Goal: Transaction & Acquisition: Purchase product/service

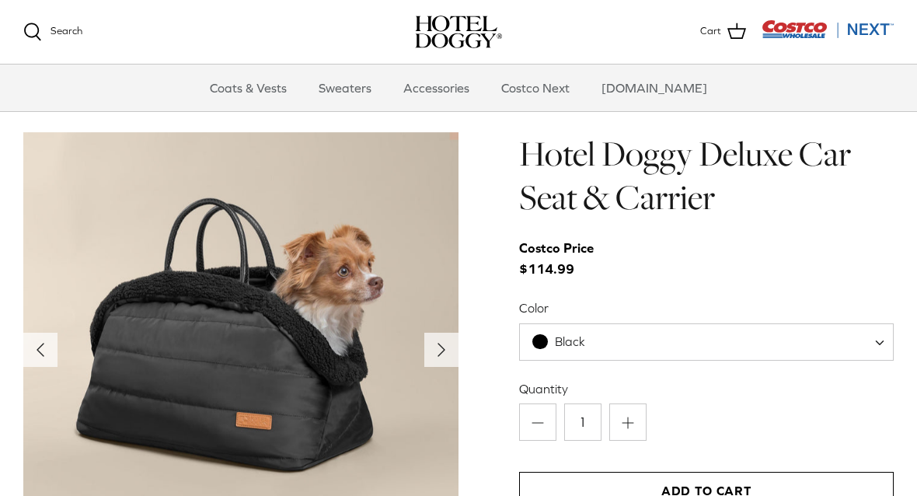
scroll to position [1480, 0]
click at [436, 343] on icon "Right" at bounding box center [441, 350] width 25 height 25
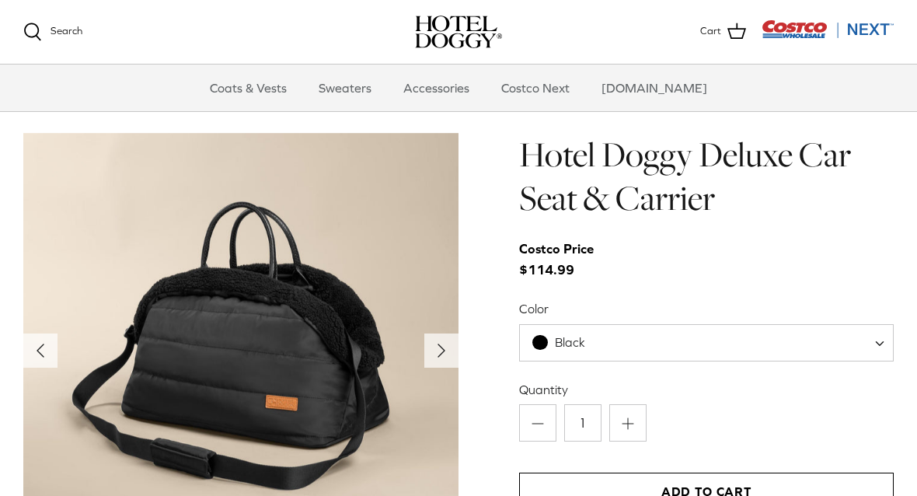
click at [447, 352] on icon "Right" at bounding box center [441, 350] width 25 height 25
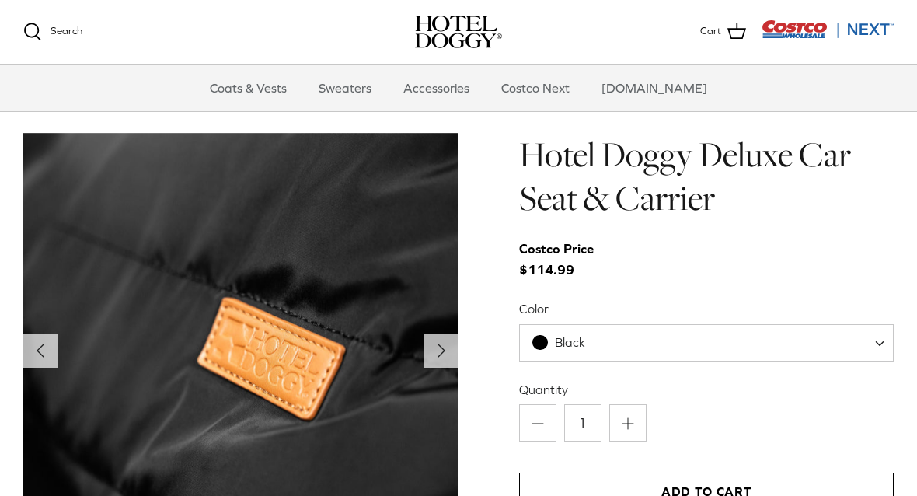
click at [449, 355] on icon "Right" at bounding box center [441, 350] width 25 height 25
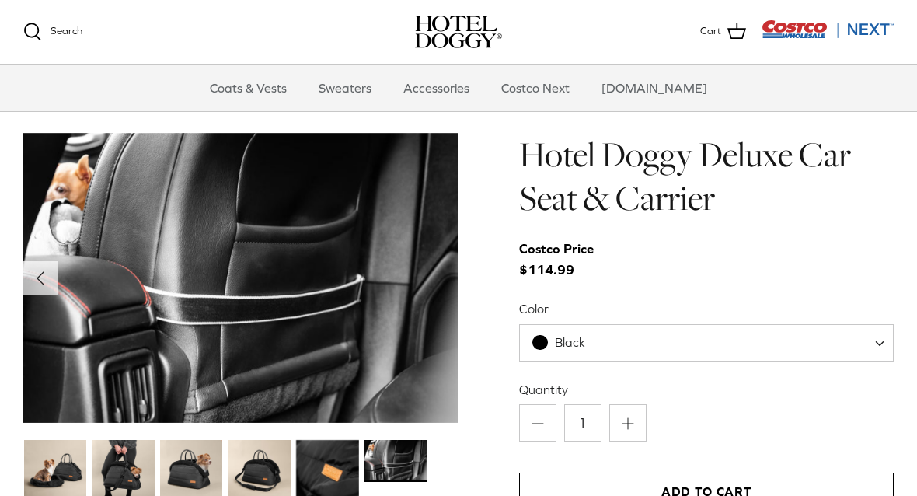
click at [447, 345] on img at bounding box center [240, 278] width 435 height 291
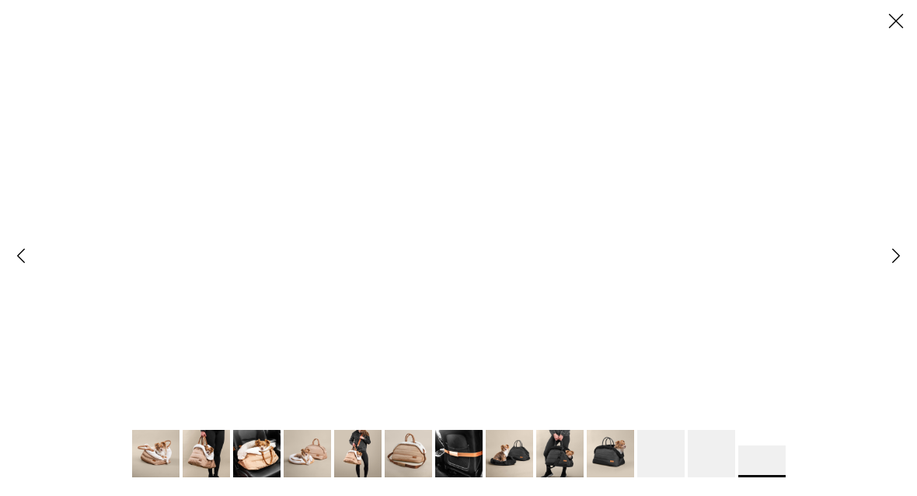
scroll to position [0, 0]
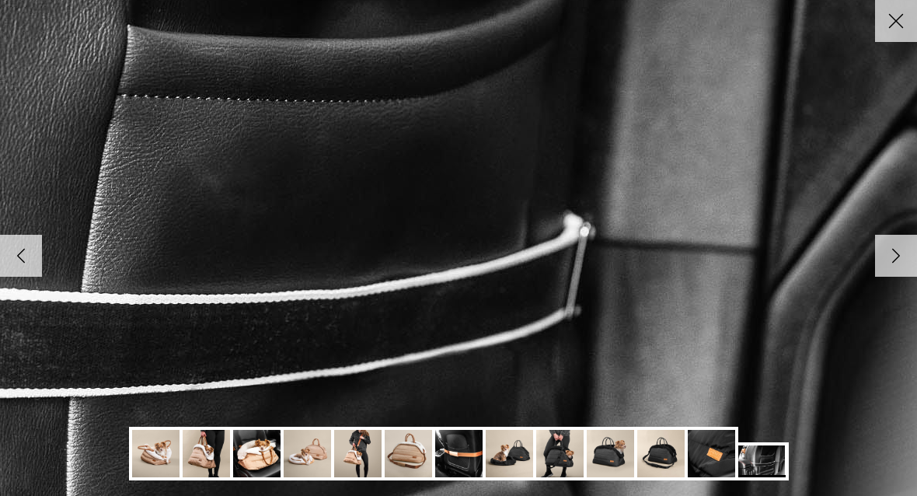
click at [889, 267] on icon "Right" at bounding box center [896, 256] width 26 height 26
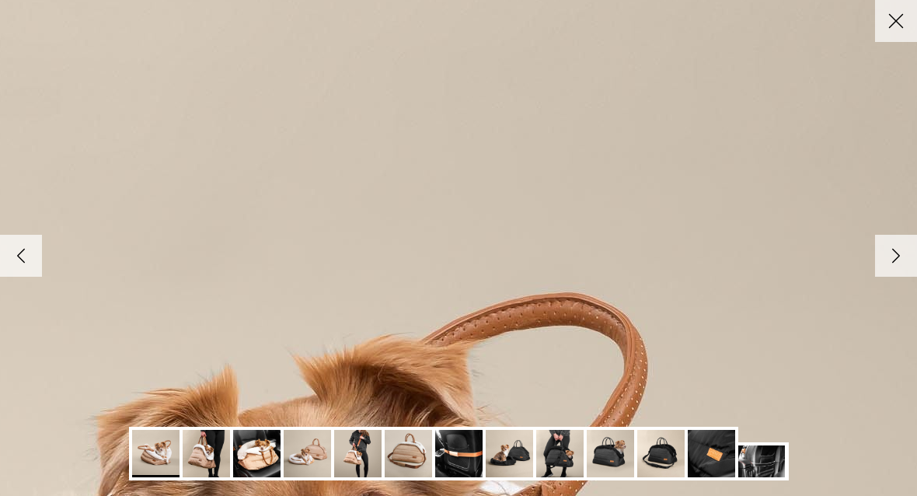
click at [896, 24] on icon "Close" at bounding box center [896, 21] width 26 height 26
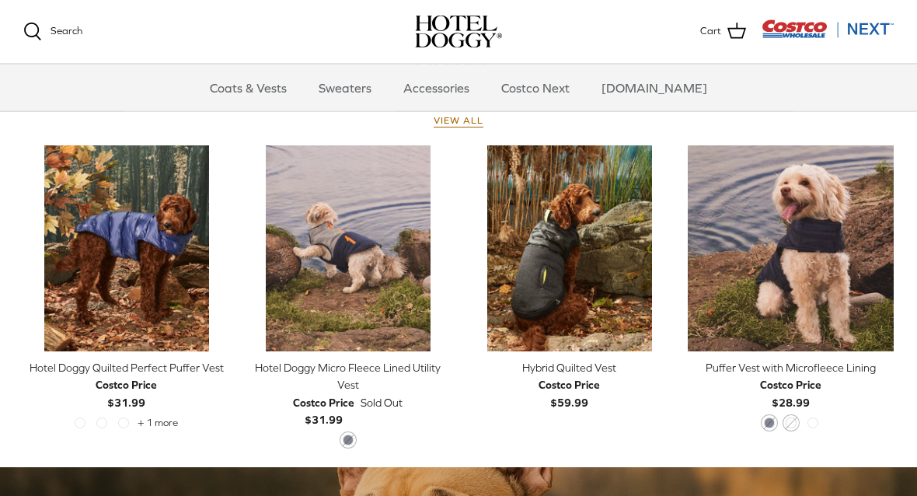
scroll to position [710, 0]
click at [400, 372] on div "Hotel Doggy Micro Fleece Lined Utility Vest" at bounding box center [348, 376] width 206 height 35
click at [837, 369] on div "Puffer Vest with Microfleece Lining" at bounding box center [791, 367] width 206 height 17
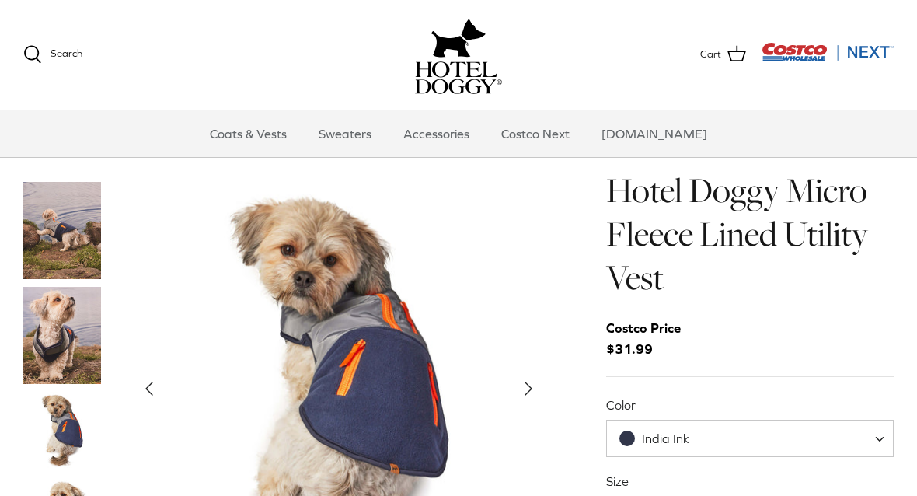
scroll to position [78, 0]
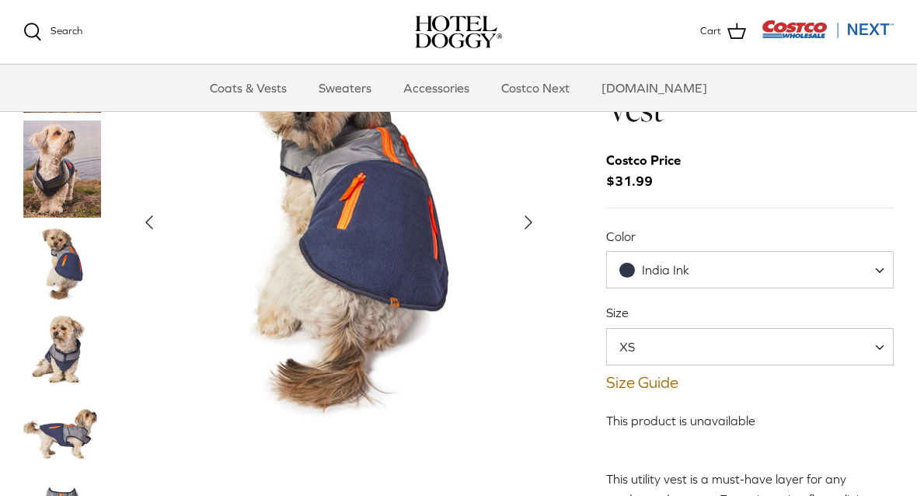
click at [864, 344] on span "XS" at bounding box center [750, 346] width 288 height 37
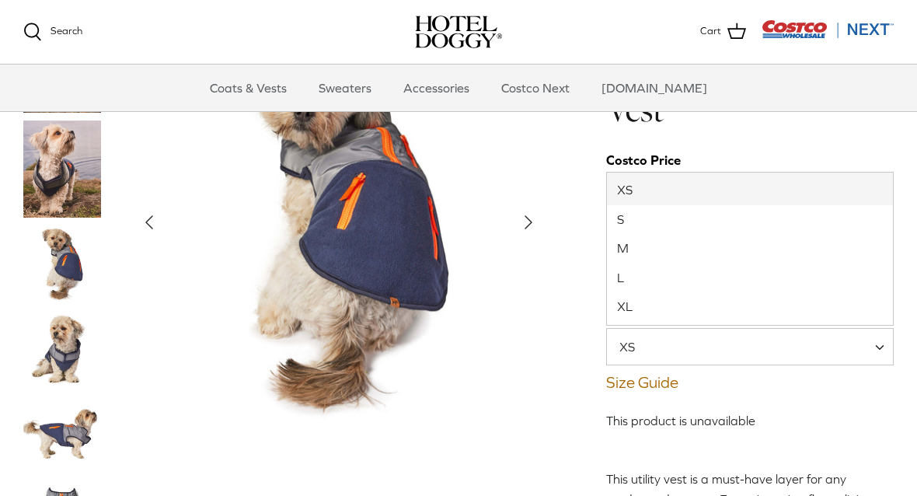
select select "M"
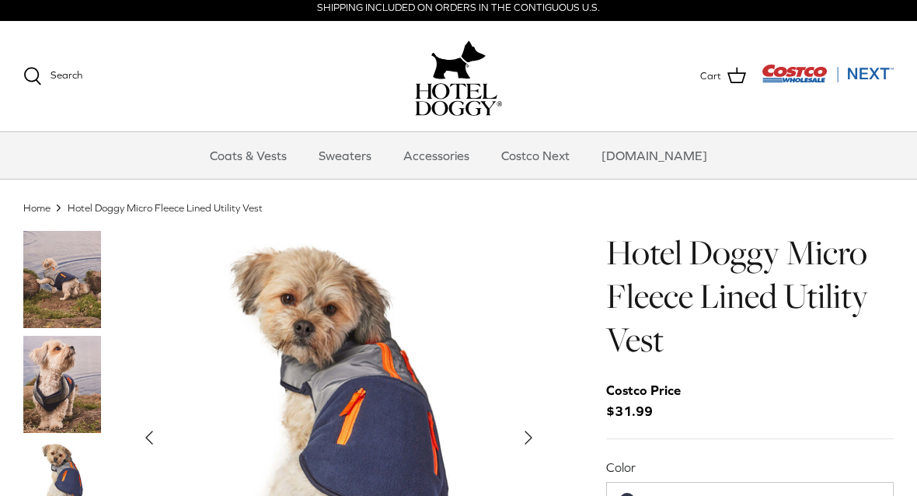
scroll to position [45, 0]
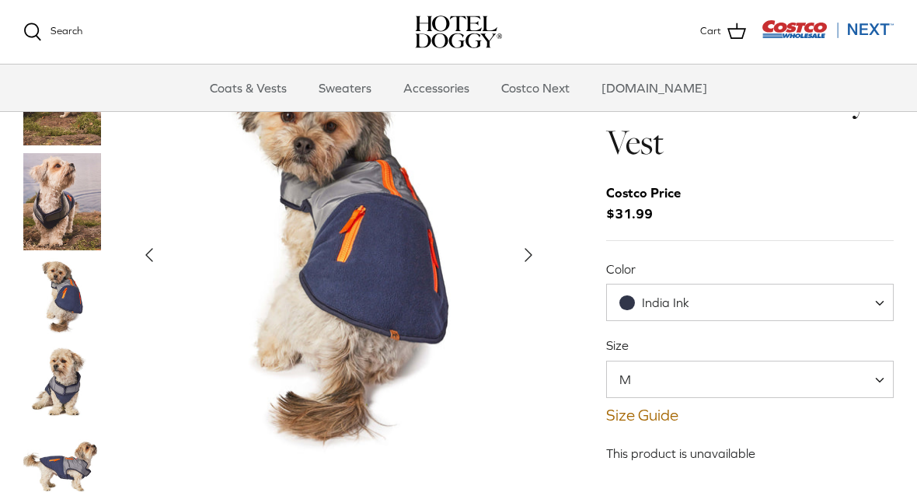
click at [409, 299] on img "Show Gallery" at bounding box center [339, 255] width 414 height 414
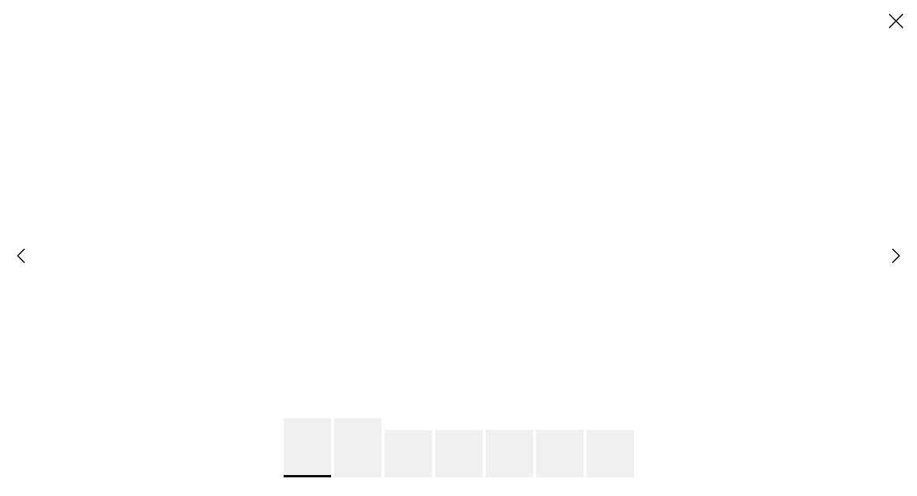
scroll to position [0, 0]
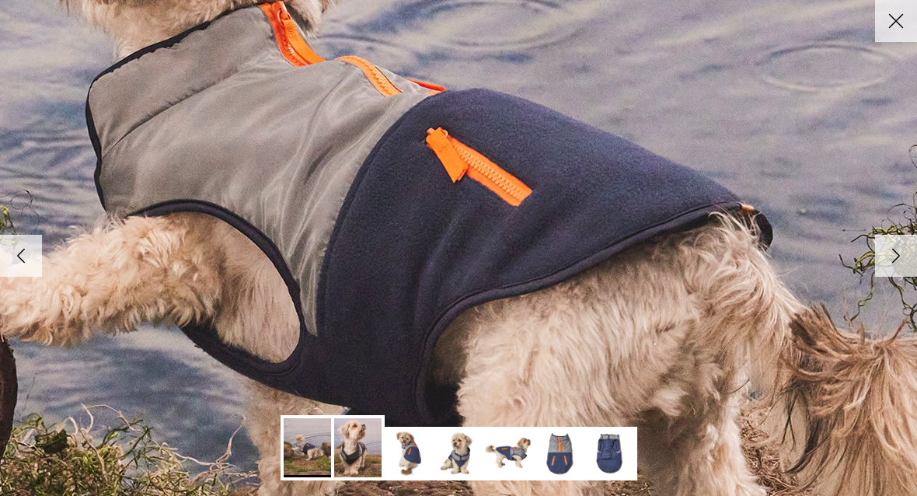
click at [282, 448] on link at bounding box center [308, 447] width 54 height 65
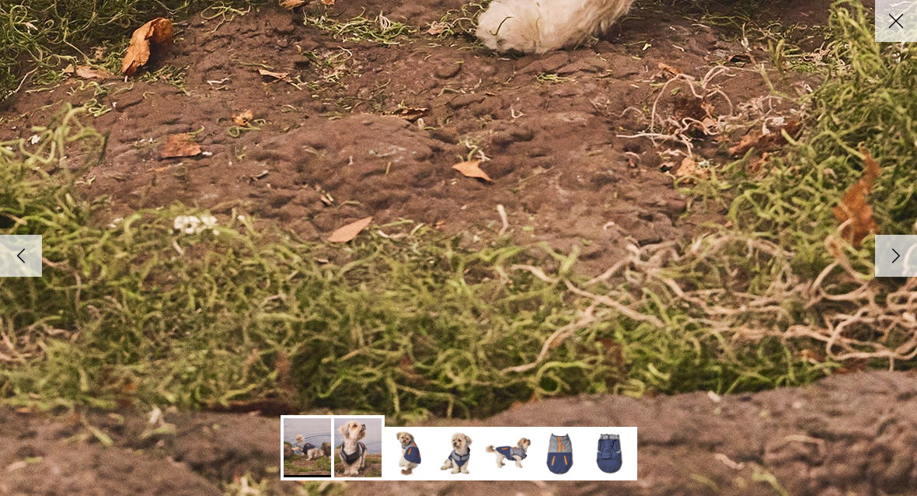
click at [361, 460] on img at bounding box center [357, 447] width 47 height 59
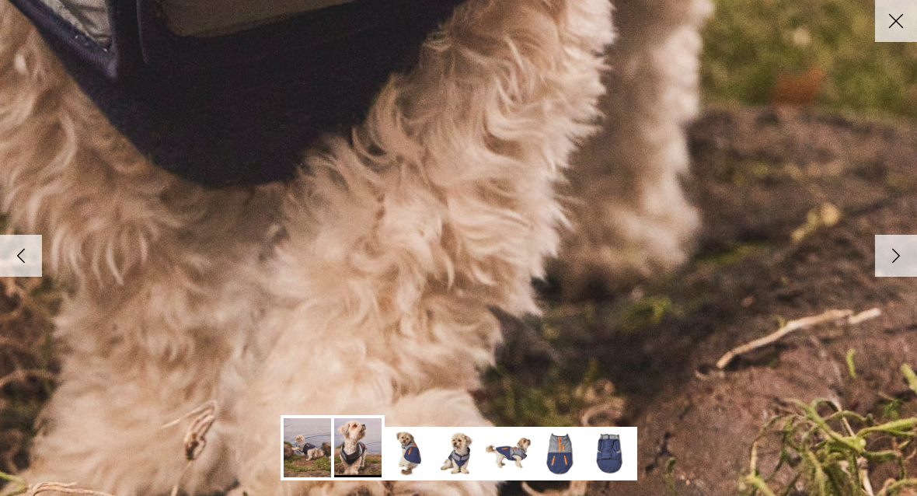
click at [419, 455] on img at bounding box center [408, 453] width 47 height 47
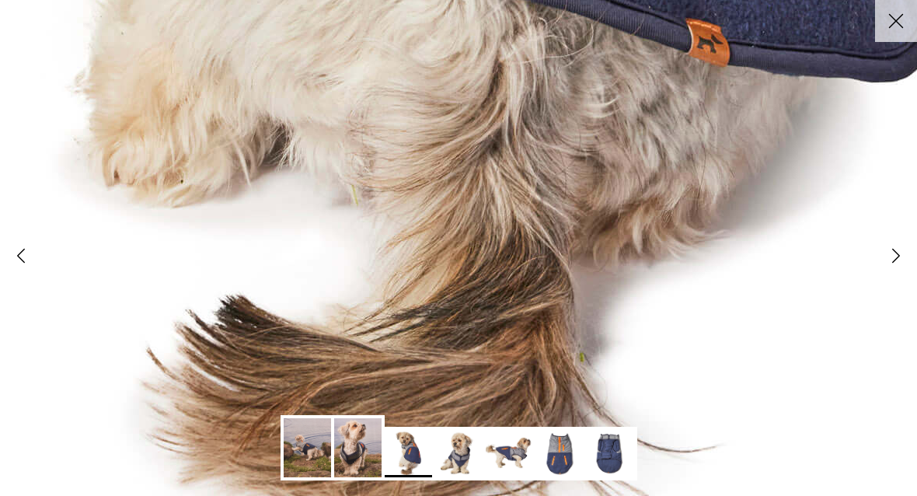
click at [461, 453] on img at bounding box center [458, 453] width 47 height 47
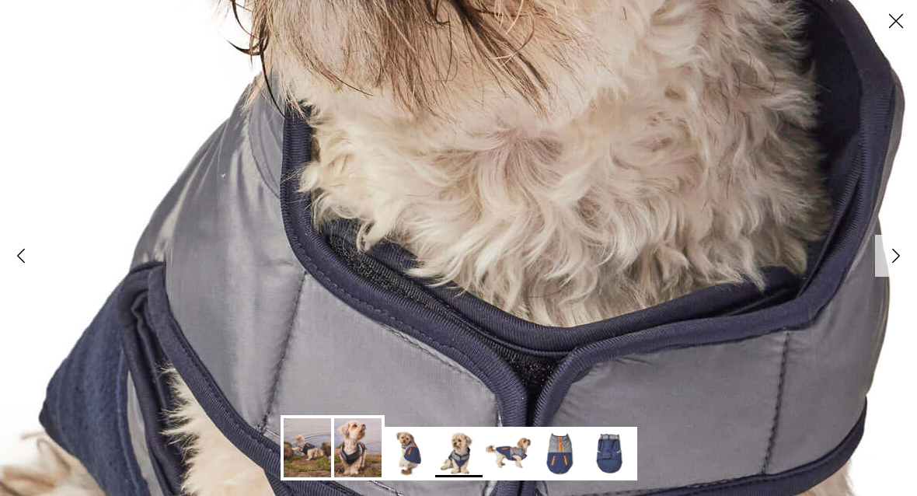
click at [901, 19] on icon "Close" at bounding box center [896, 21] width 26 height 26
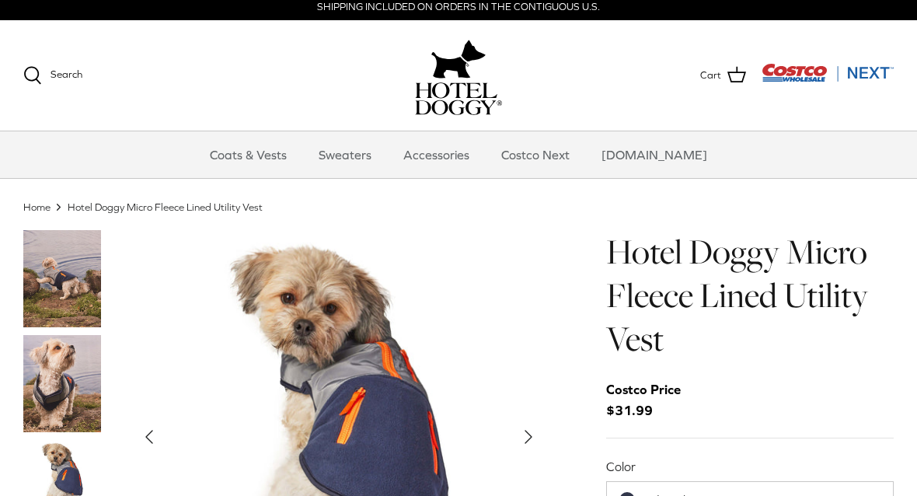
scroll to position [2, 0]
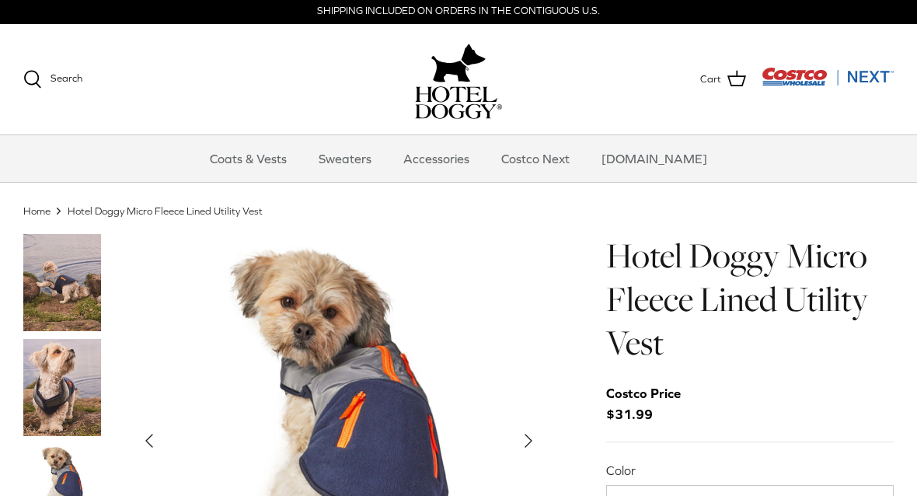
click at [522, 430] on icon "Right" at bounding box center [528, 440] width 25 height 25
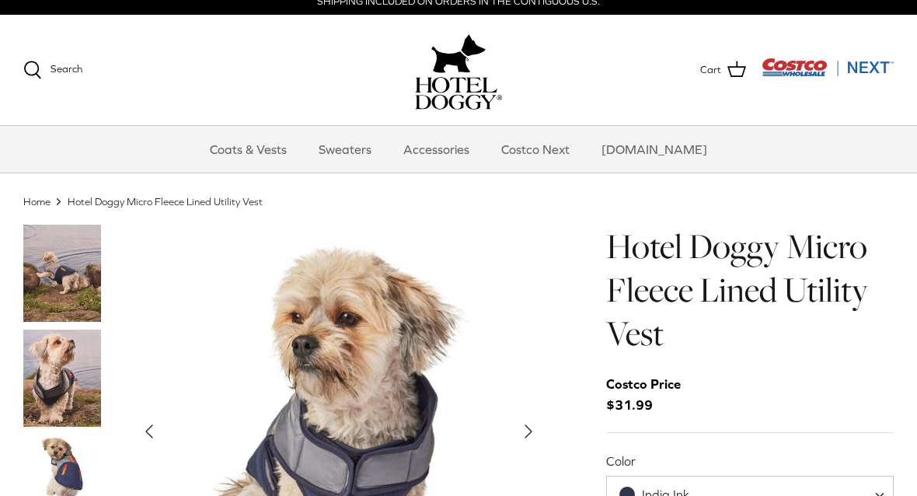
scroll to position [64, 0]
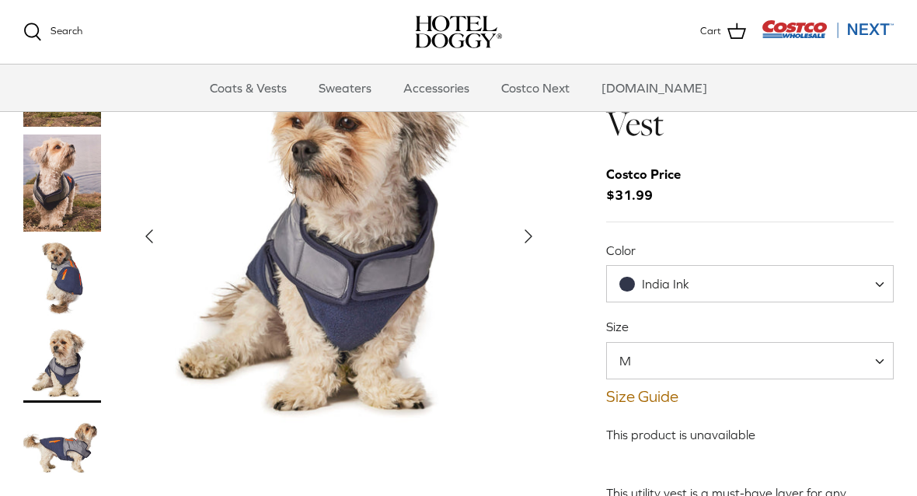
click at [526, 230] on polyline "Next" at bounding box center [529, 236] width 6 height 12
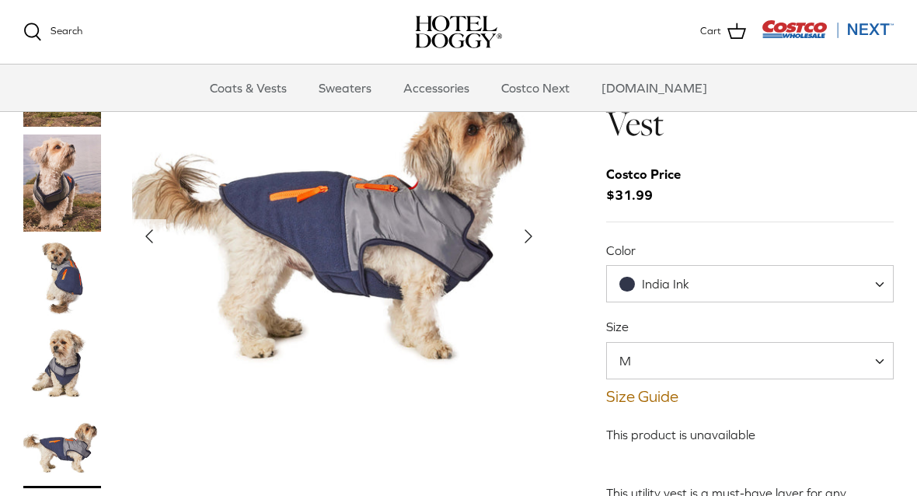
click at [531, 239] on icon "Right" at bounding box center [528, 236] width 25 height 25
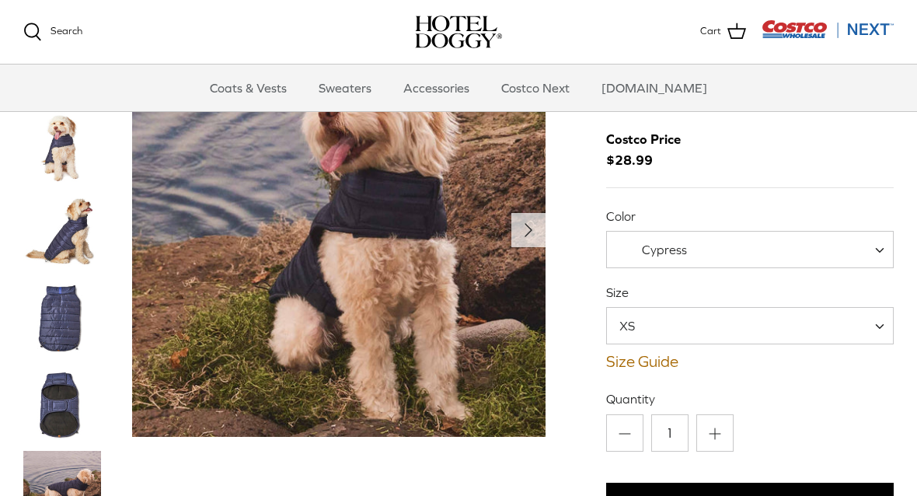
scroll to position [52, 0]
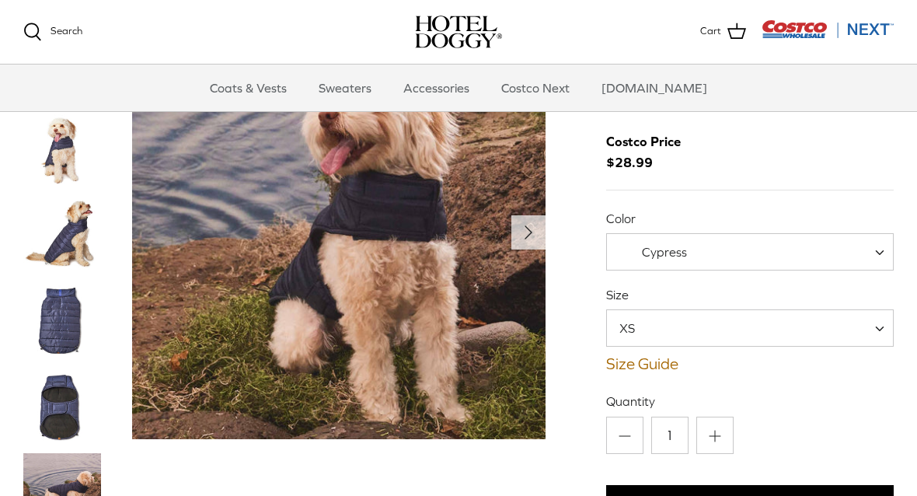
click at [525, 232] on icon "Right" at bounding box center [528, 232] width 25 height 25
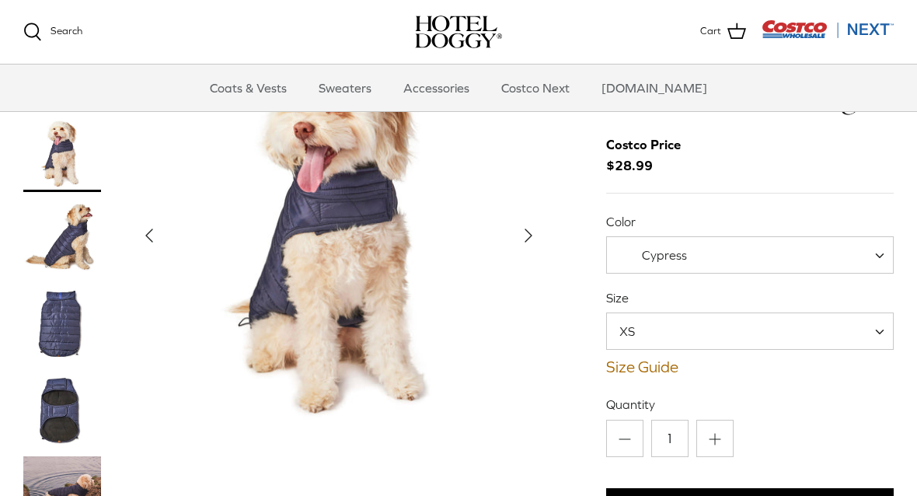
scroll to position [48, 0]
click at [530, 235] on polyline "Next" at bounding box center [529, 236] width 6 height 12
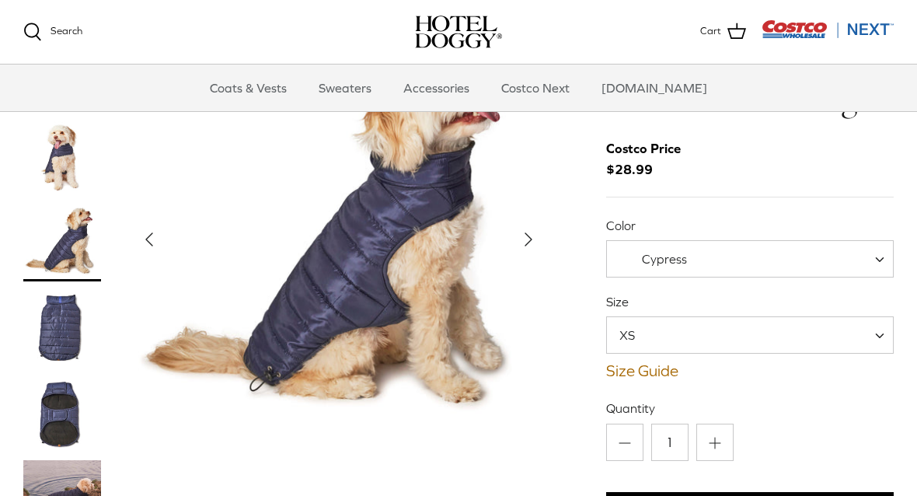
scroll to position [46, 0]
